Goal: Task Accomplishment & Management: Manage account settings

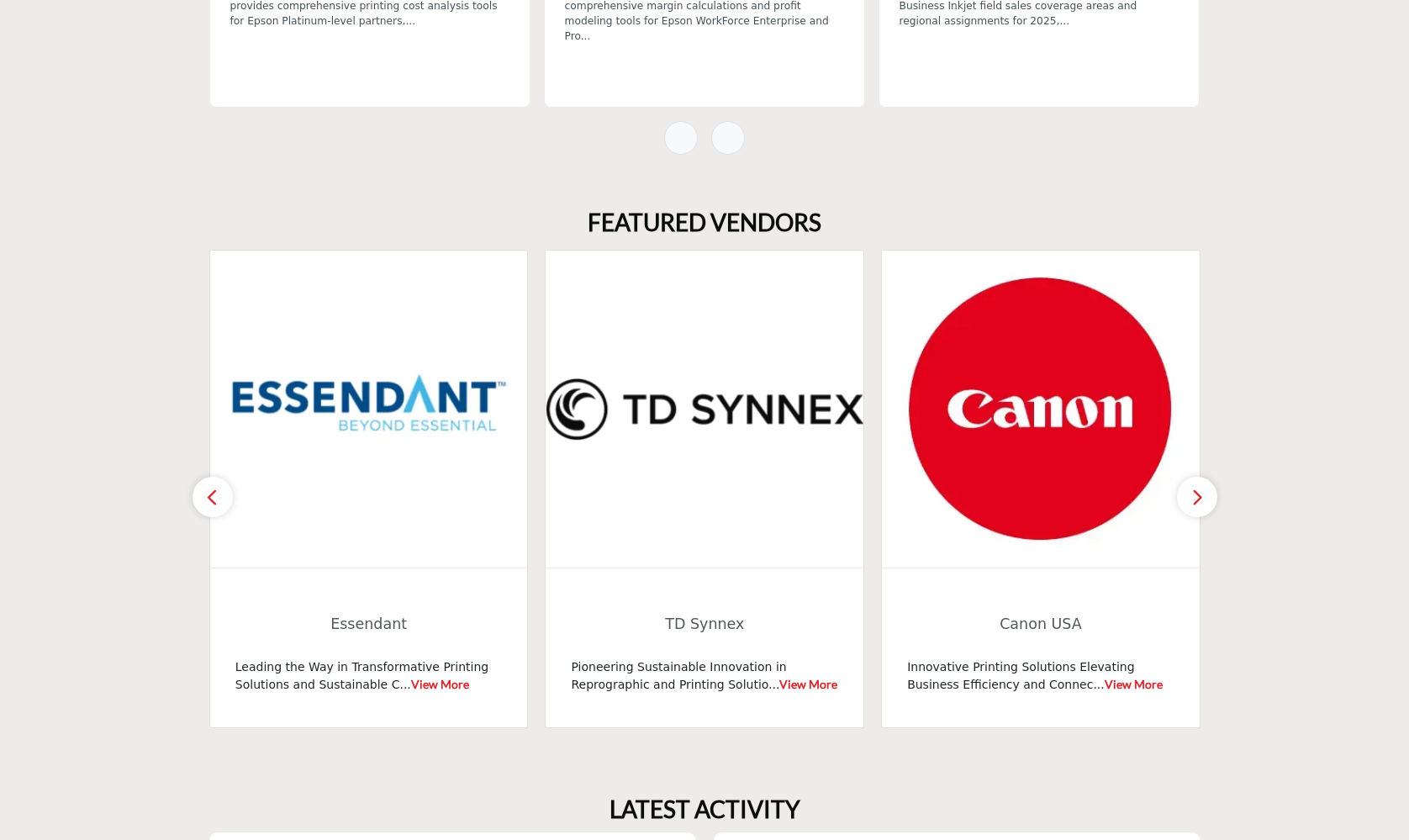
scroll to position [901, 0]
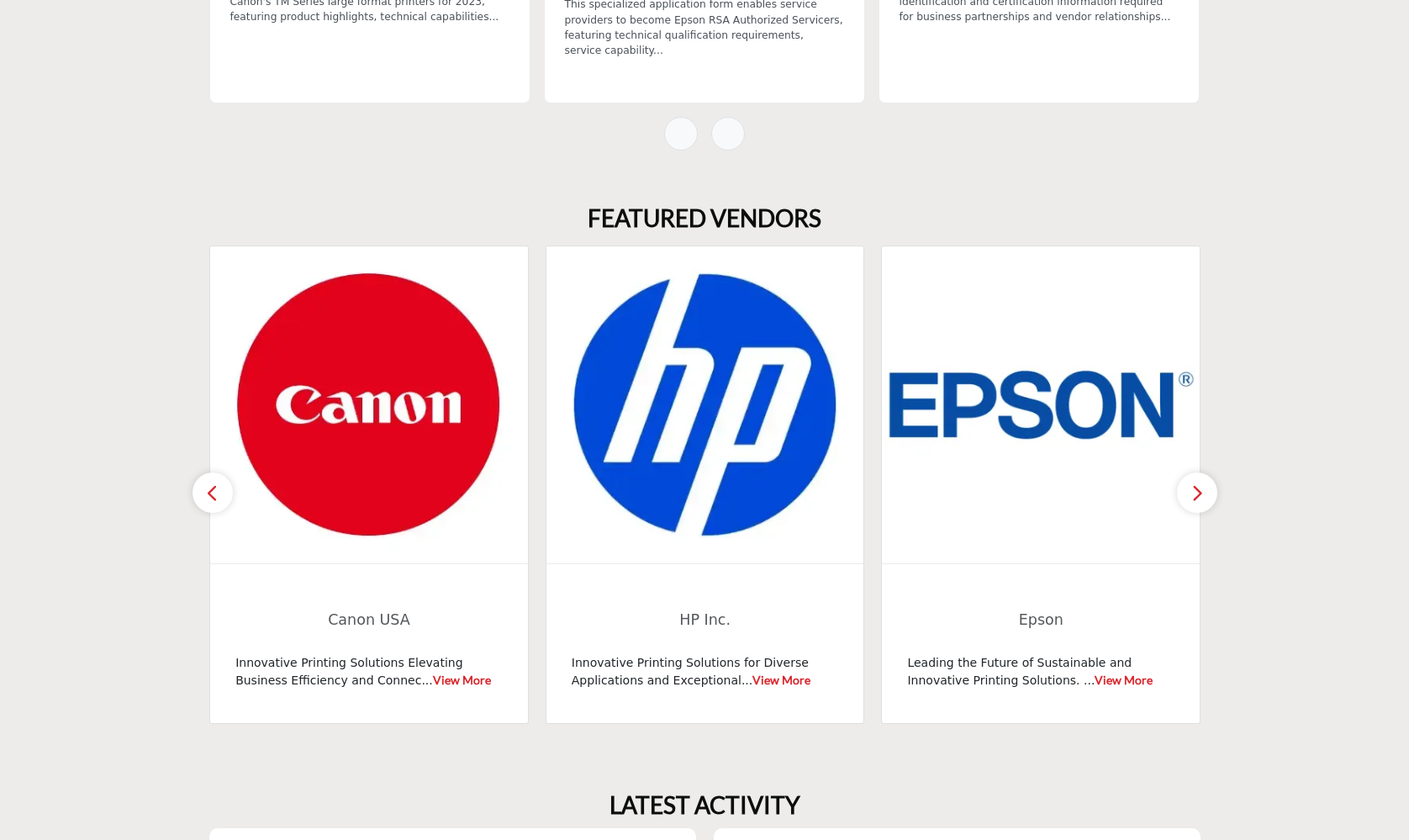
click at [1190, 489] on icon "button" at bounding box center [1197, 493] width 13 height 21
click at [1197, 490] on icon "button" at bounding box center [1197, 493] width 13 height 21
click at [1198, 488] on icon "button" at bounding box center [1197, 493] width 13 height 21
click at [219, 491] on button "button" at bounding box center [212, 493] width 40 height 40
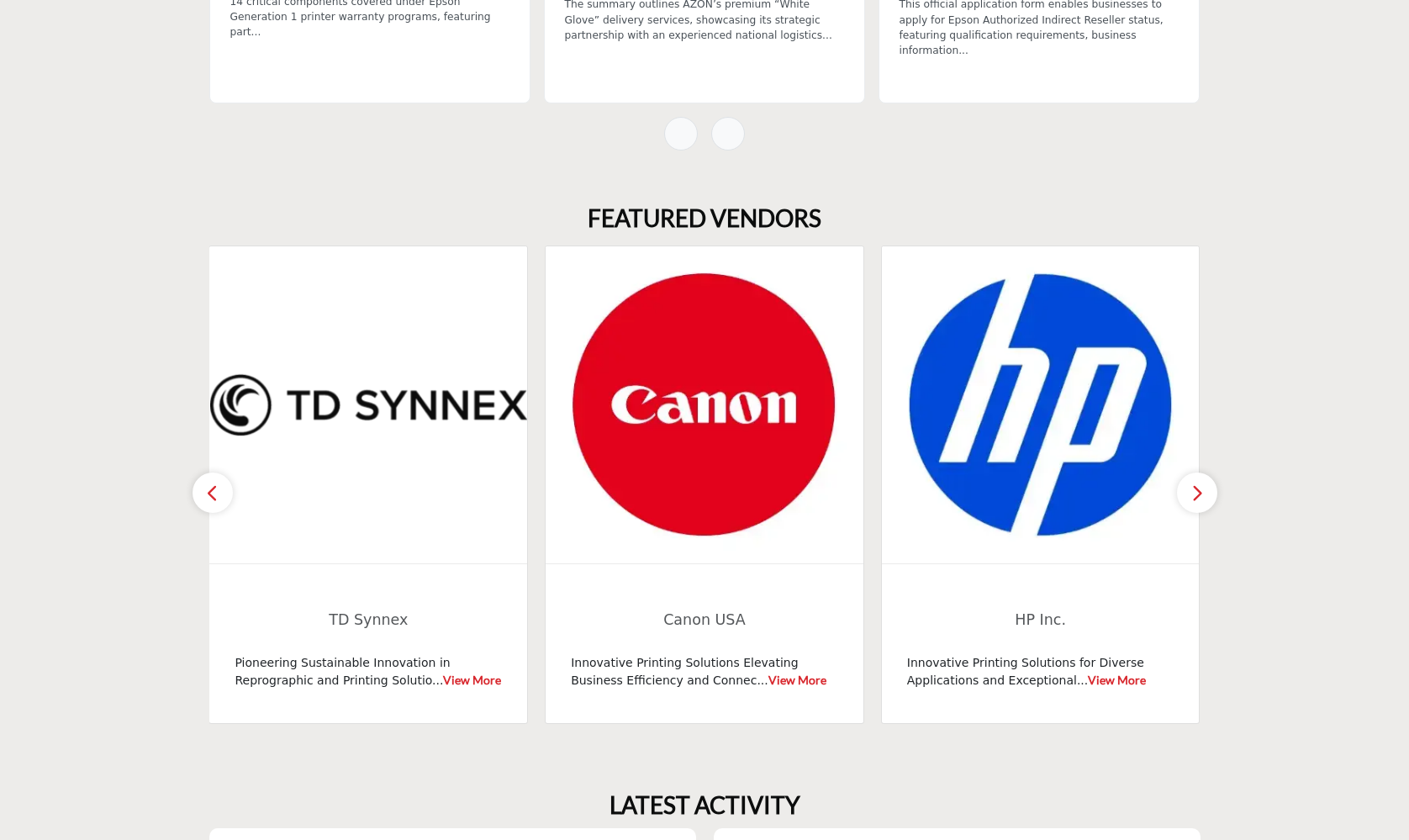
click at [219, 491] on button "button" at bounding box center [212, 493] width 40 height 40
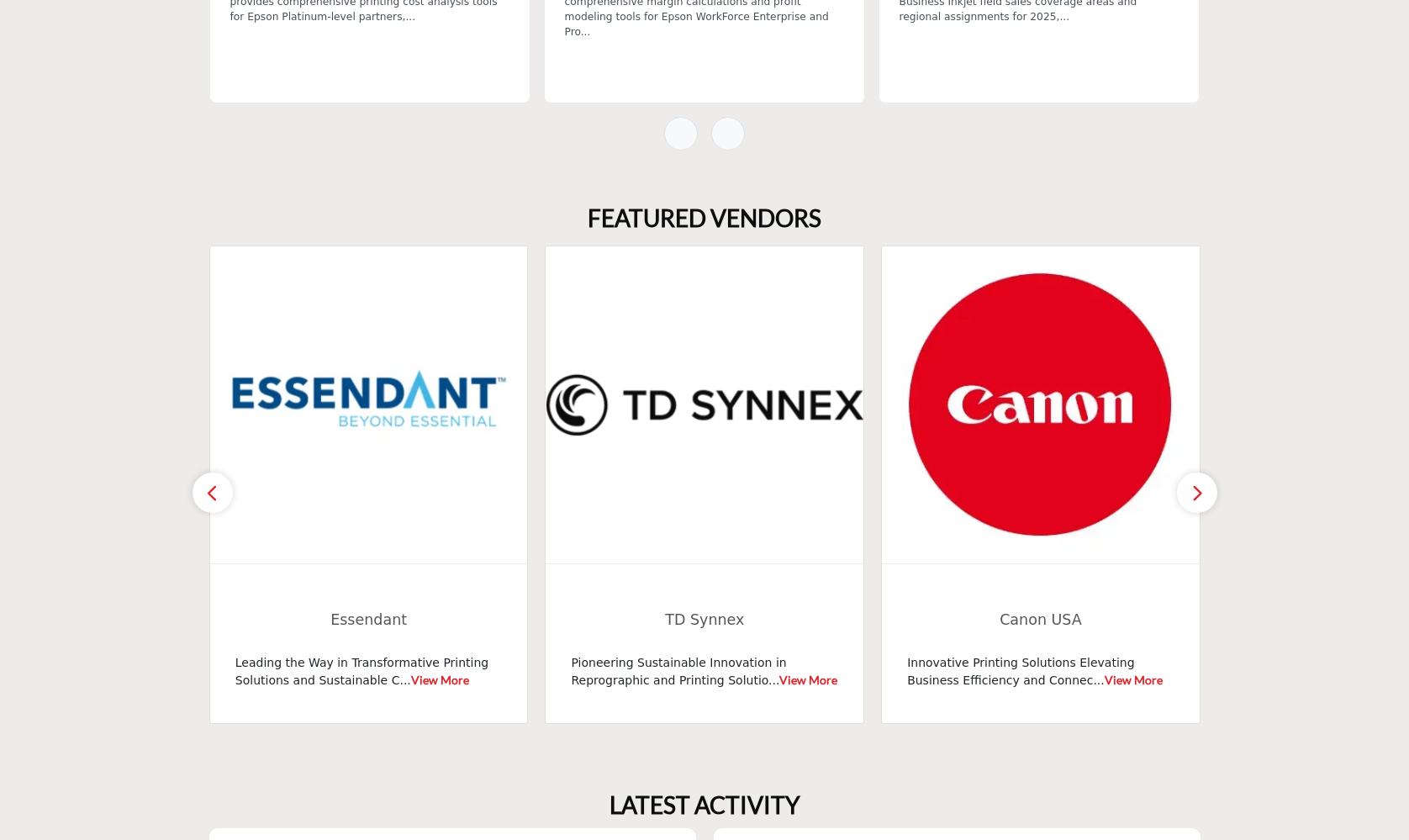
click at [219, 491] on button "button" at bounding box center [212, 493] width 40 height 40
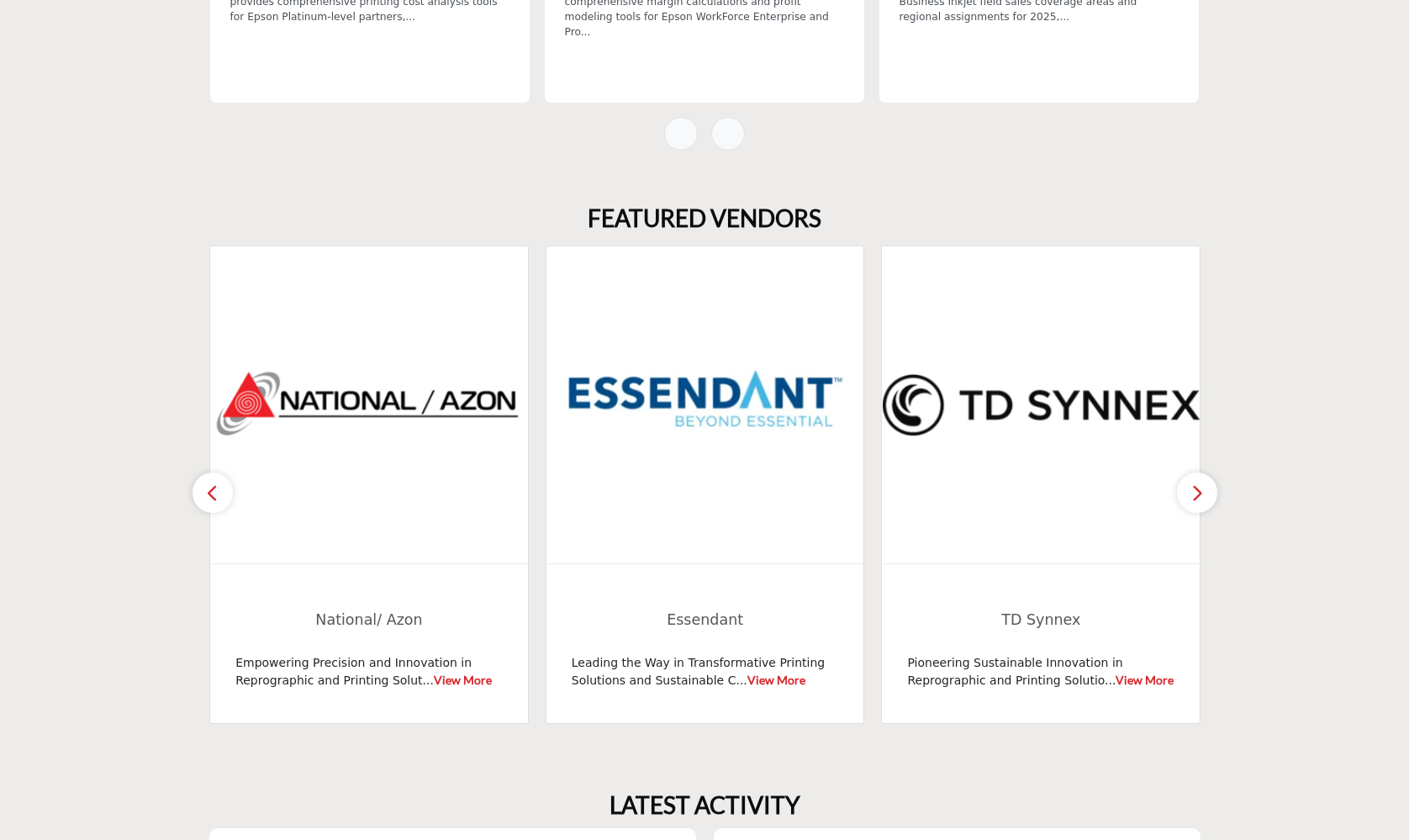
click at [219, 491] on button "button" at bounding box center [212, 493] width 40 height 40
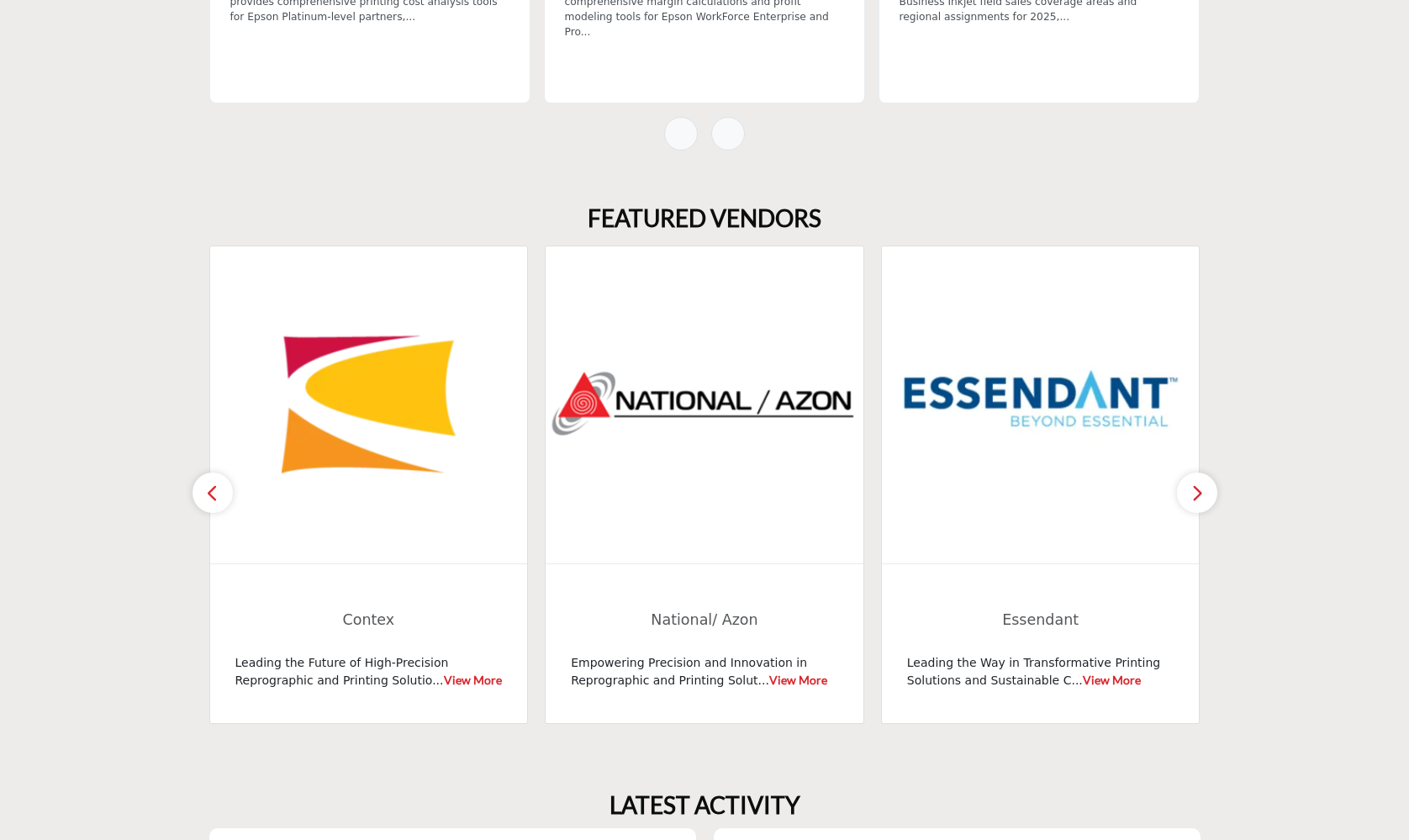
click at [219, 491] on button "button" at bounding box center [212, 493] width 40 height 40
click at [215, 493] on icon "button" at bounding box center [212, 493] width 13 height 21
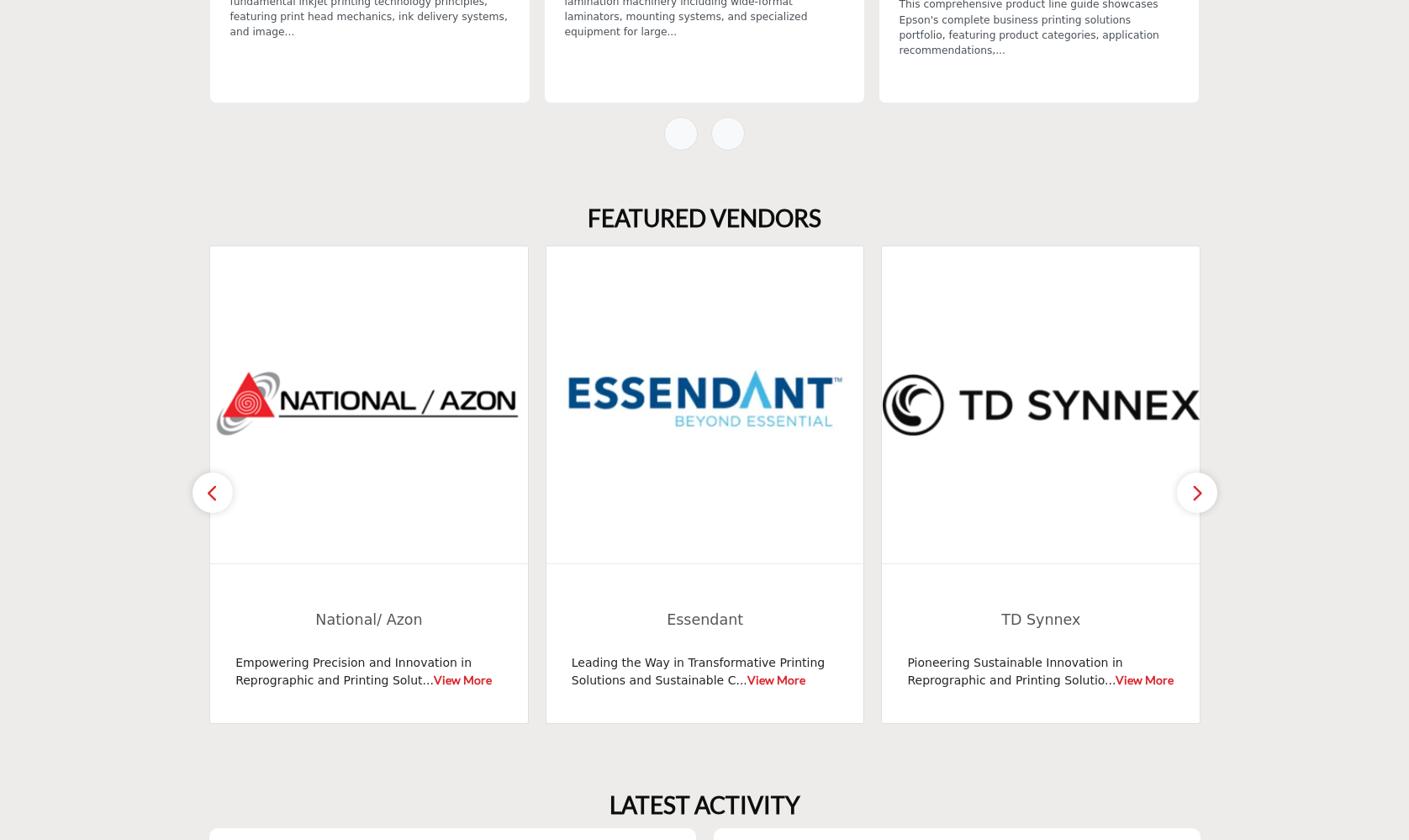
click at [215, 493] on icon "button" at bounding box center [212, 493] width 13 height 21
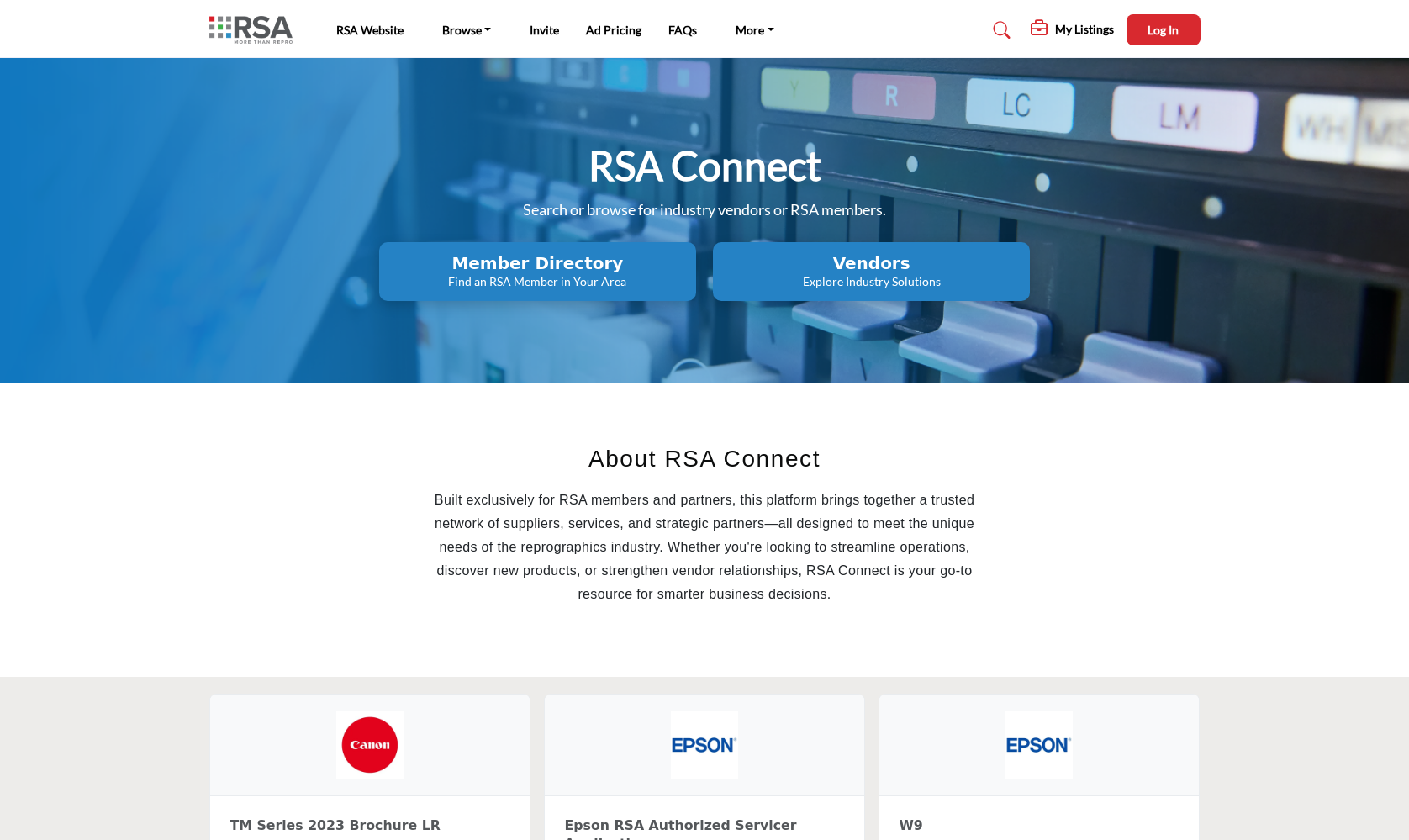
scroll to position [0, 0]
click at [1153, 33] on span "Log In" at bounding box center [1163, 30] width 31 height 14
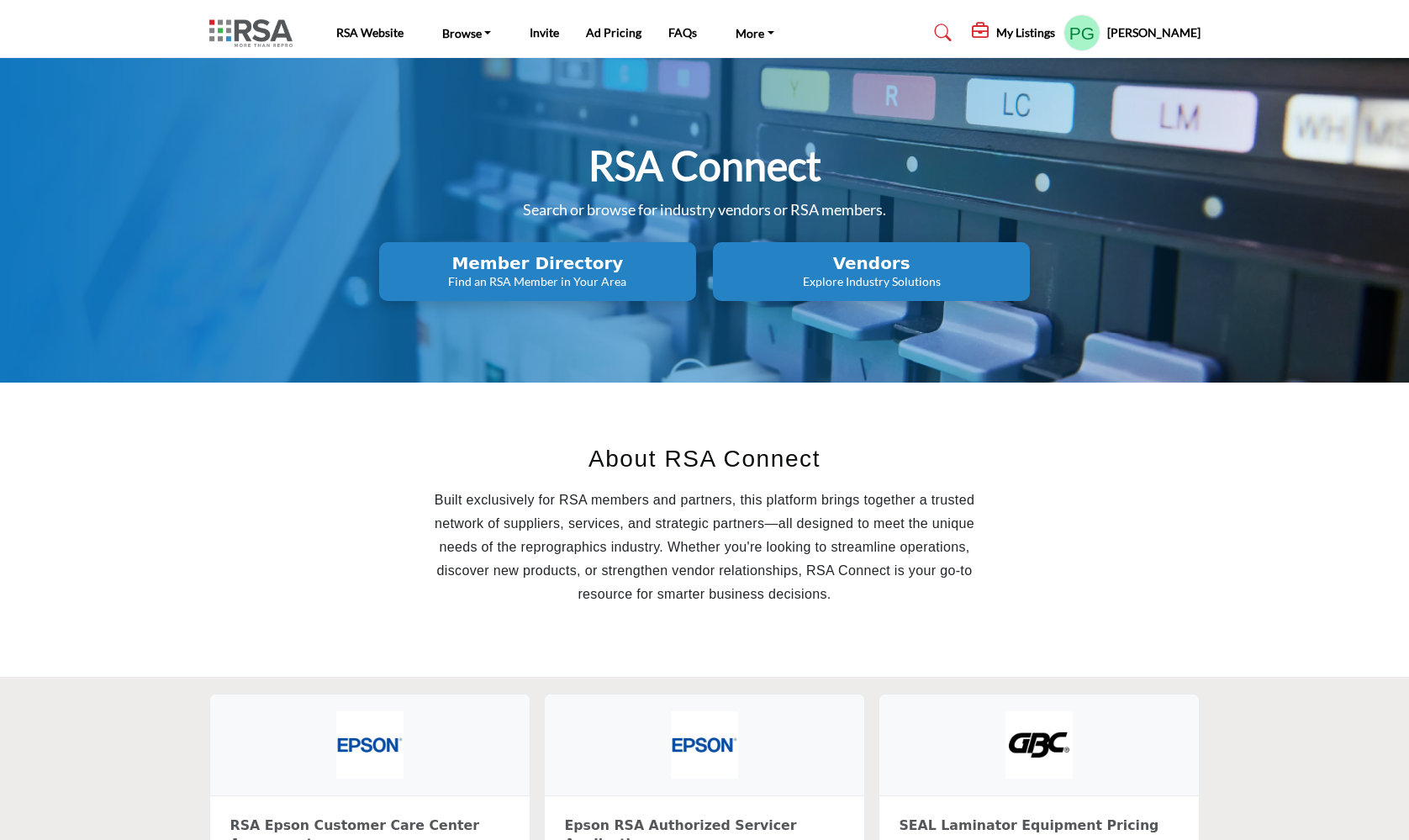
click at [1018, 30] on h5 "My Listings" at bounding box center [1026, 32] width 59 height 15
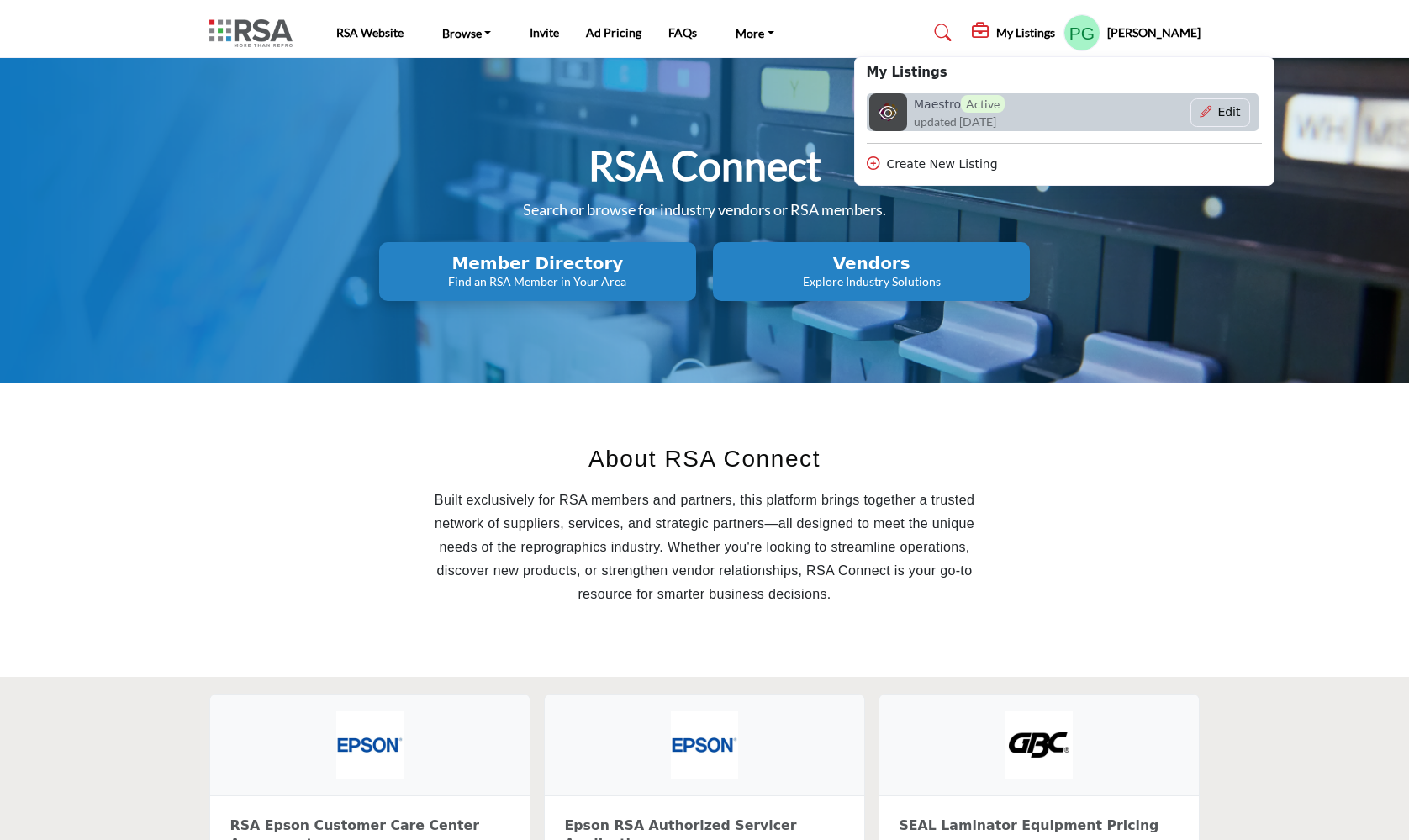
click at [928, 101] on h6 "Maestro Active" at bounding box center [960, 104] width 91 height 17
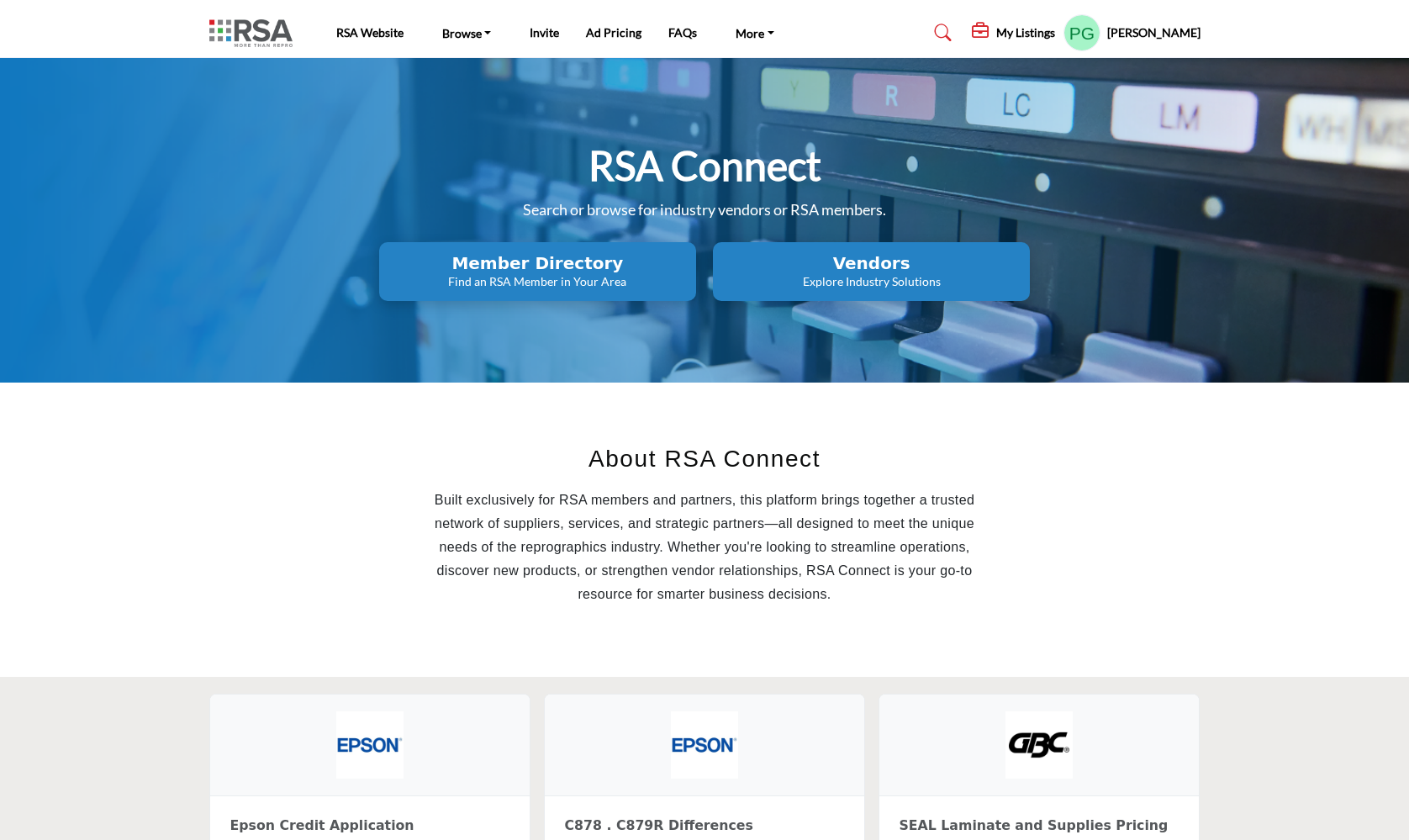
click at [1027, 31] on h5 "My Listings" at bounding box center [1026, 32] width 59 height 15
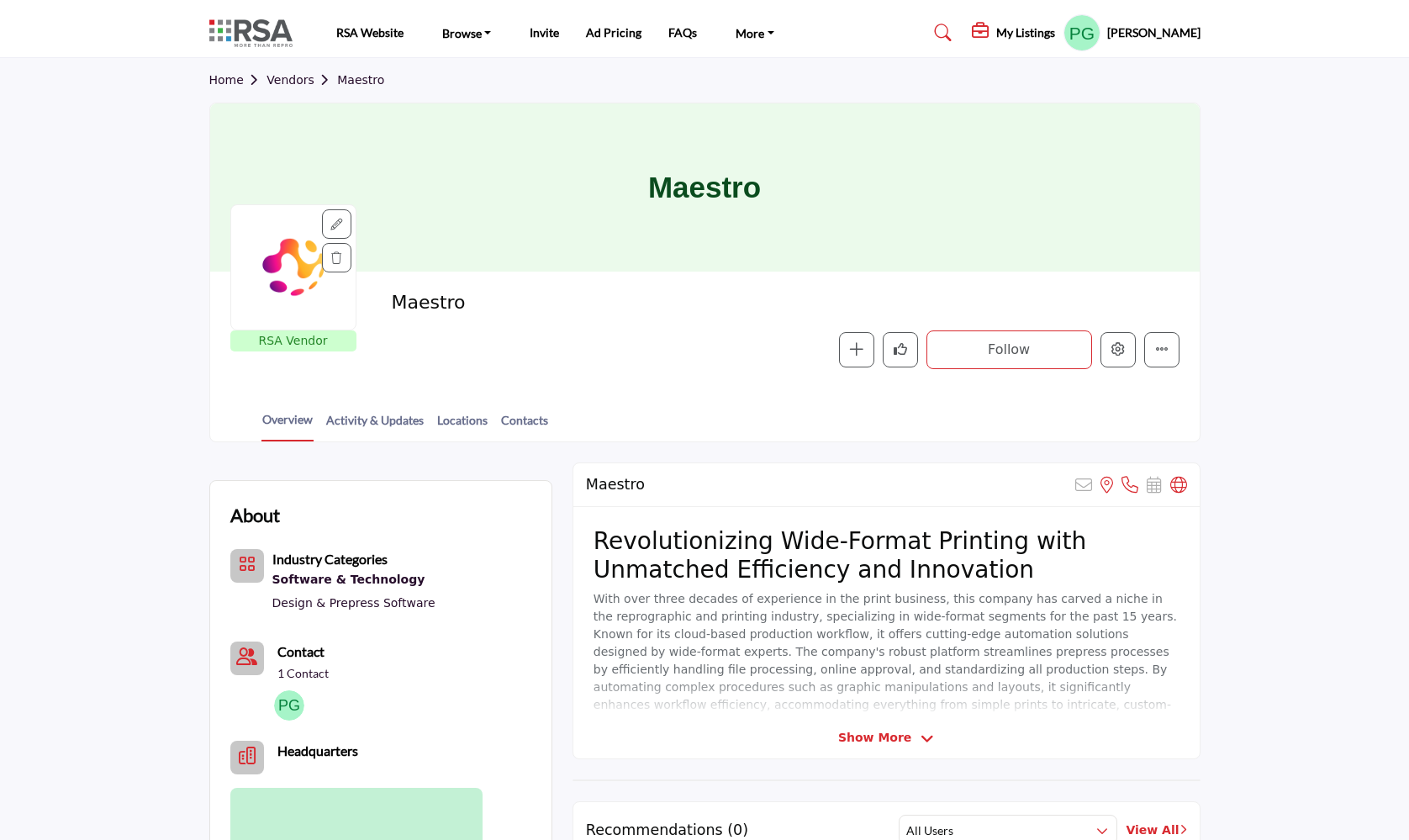
click at [336, 225] on icon at bounding box center [336, 225] width 12 height 12
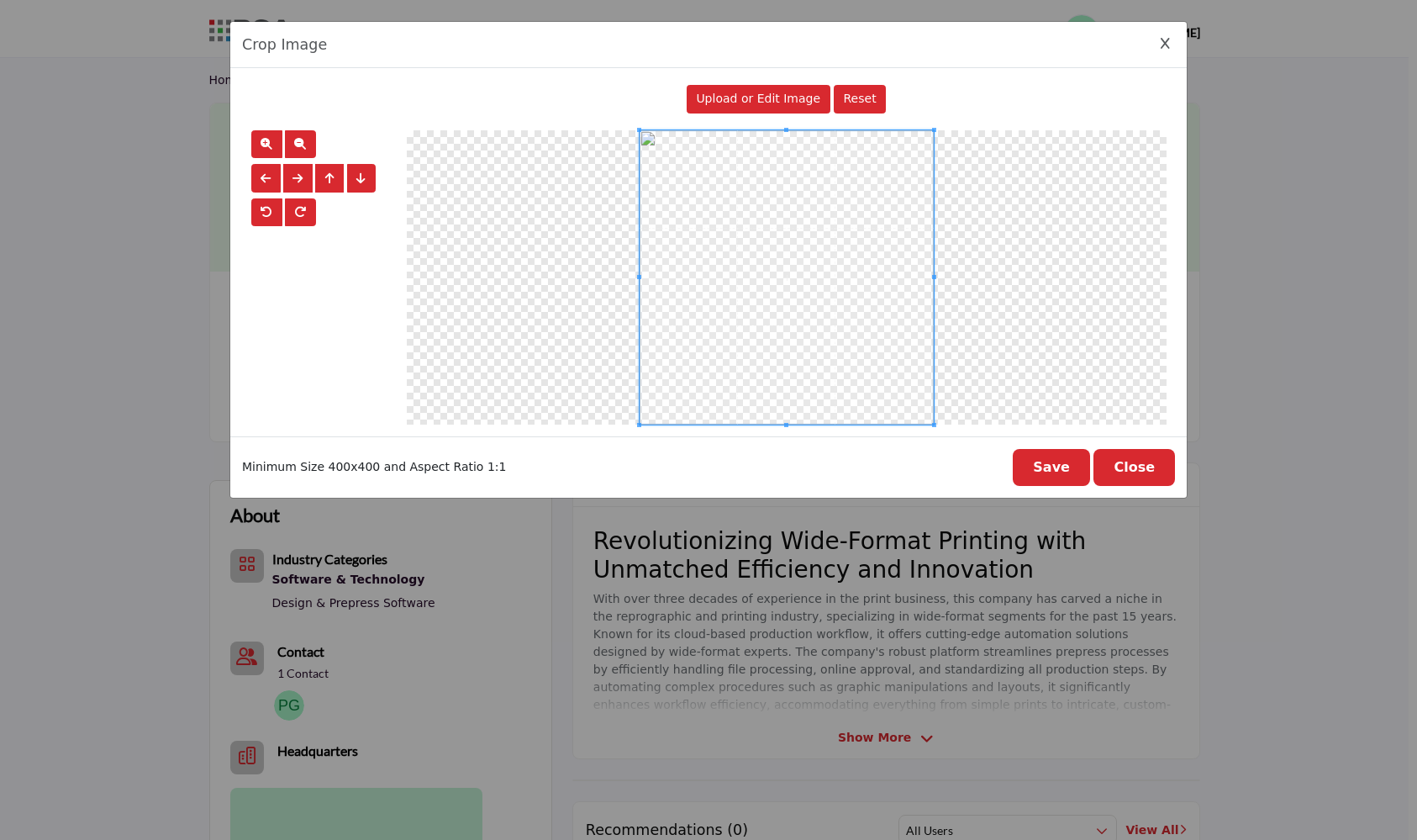
click at [758, 97] on span "Upload or Edit Image" at bounding box center [758, 97] width 124 height 13
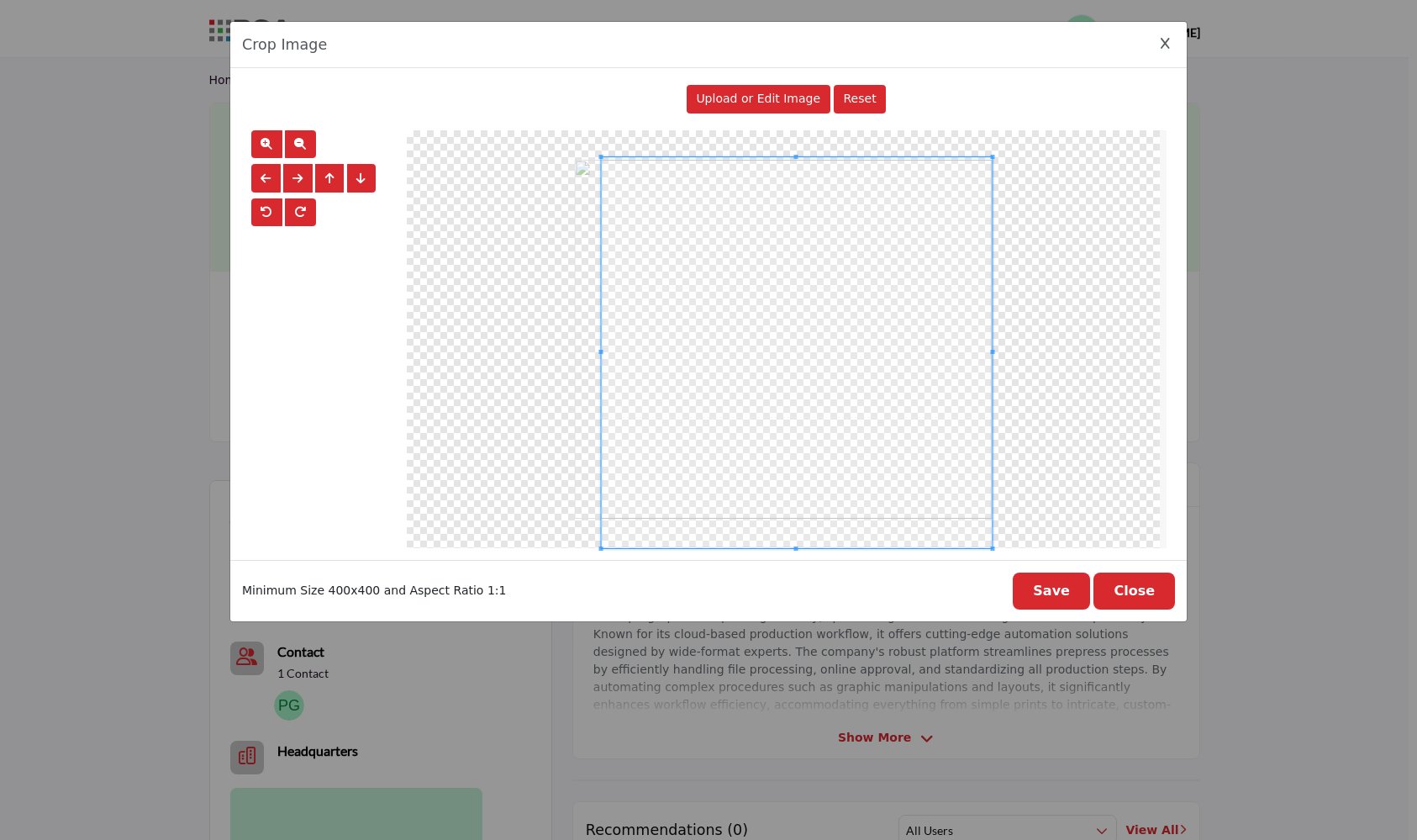
click at [574, 157] on div at bounding box center [782, 339] width 753 height 418
click at [981, 527] on div at bounding box center [790, 347] width 379 height 380
click at [1067, 595] on button "Save" at bounding box center [1051, 591] width 77 height 37
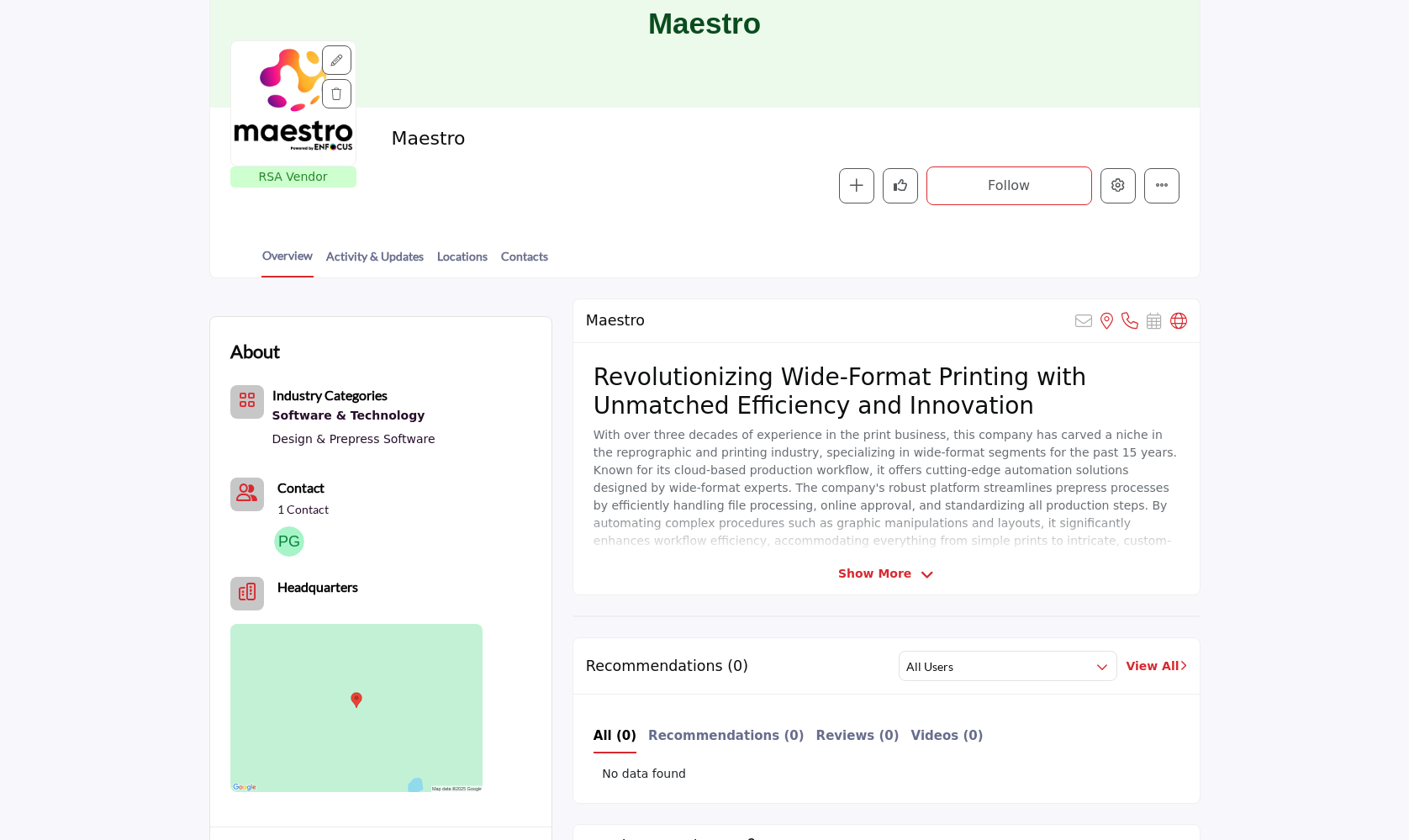
scroll to position [166, 0]
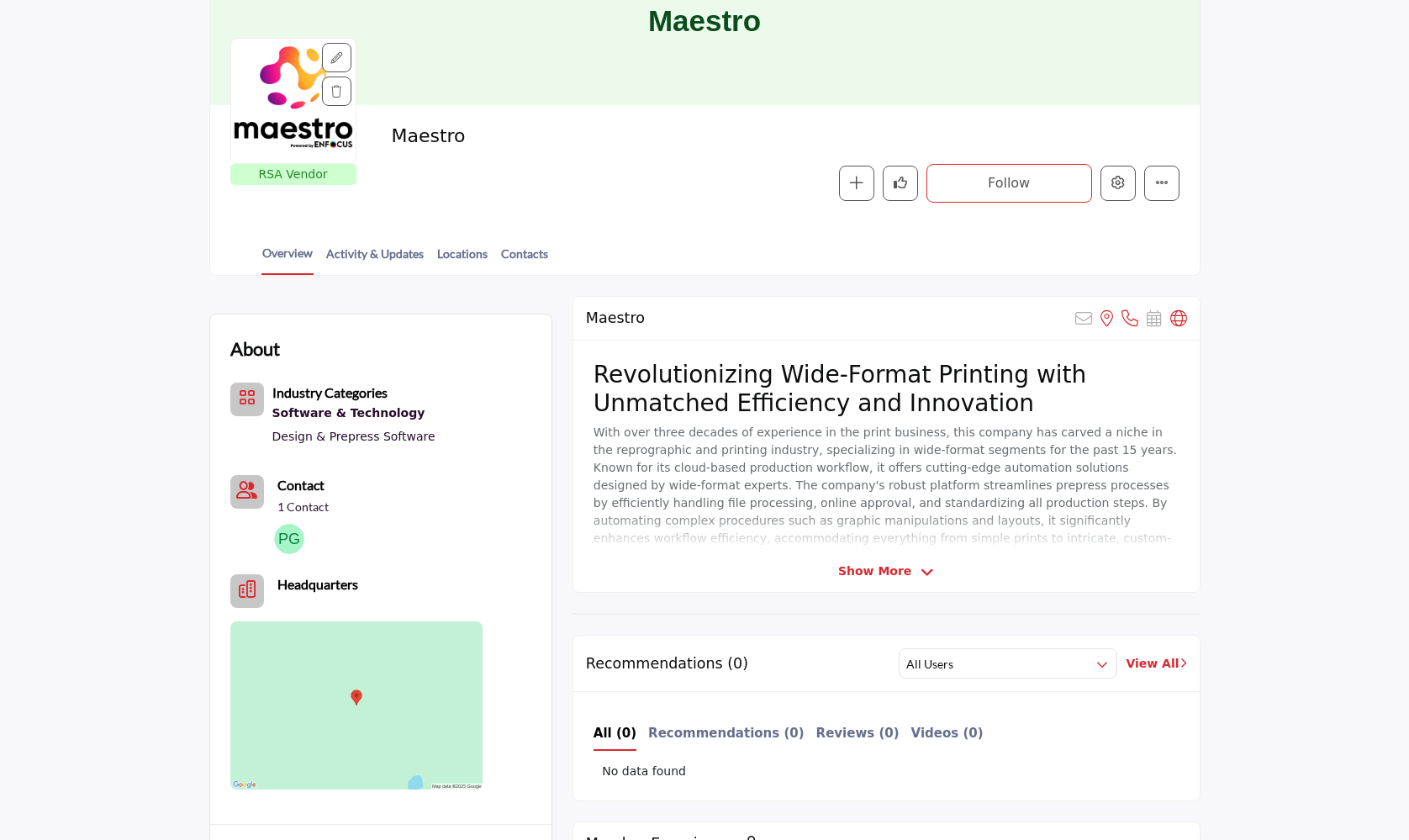
click at [891, 568] on span "Show More" at bounding box center [875, 571] width 73 height 17
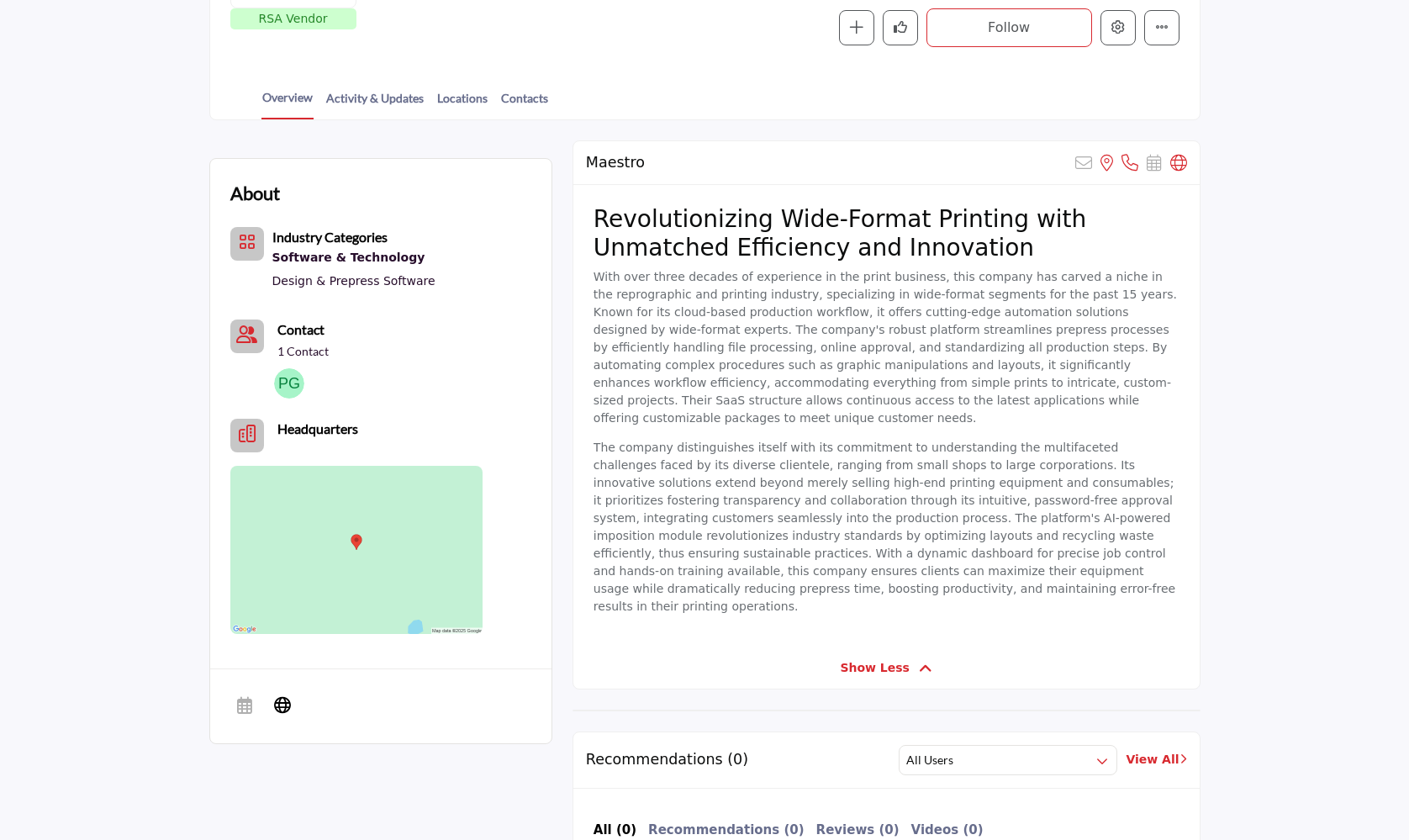
scroll to position [332, 0]
